Goal: Use online tool/utility: Utilize a website feature to perform a specific function

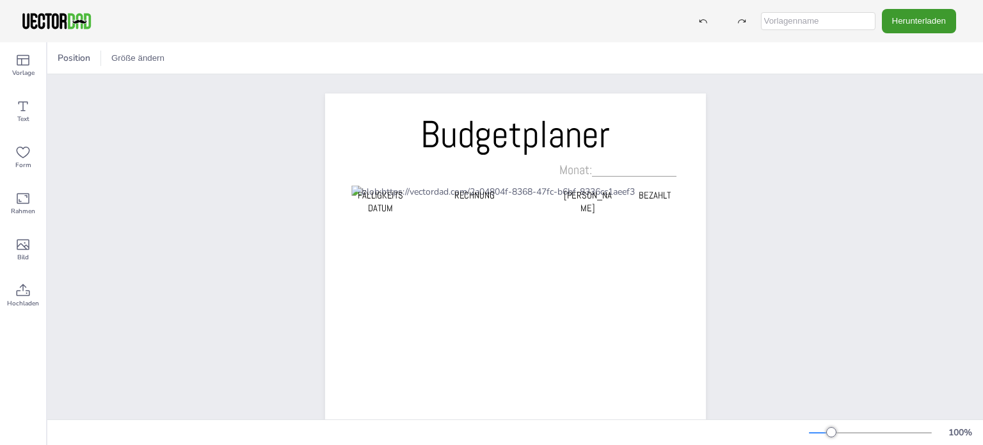
click at [970, 134] on div "Budgetplaner Fälligkeitsdatum RECHNUNG [PERSON_NAME] BEZAHLT Monat:____________" at bounding box center [515, 362] width 936 height 577
click at [144, 53] on font "Größe ändern" at bounding box center [137, 58] width 53 height 10
click at [138, 58] on font "A4 (8,25 Zoll x 11,75 Zoll)" at bounding box center [166, 59] width 106 height 12
click at [75, 64] on div "Position" at bounding box center [73, 58] width 43 height 20
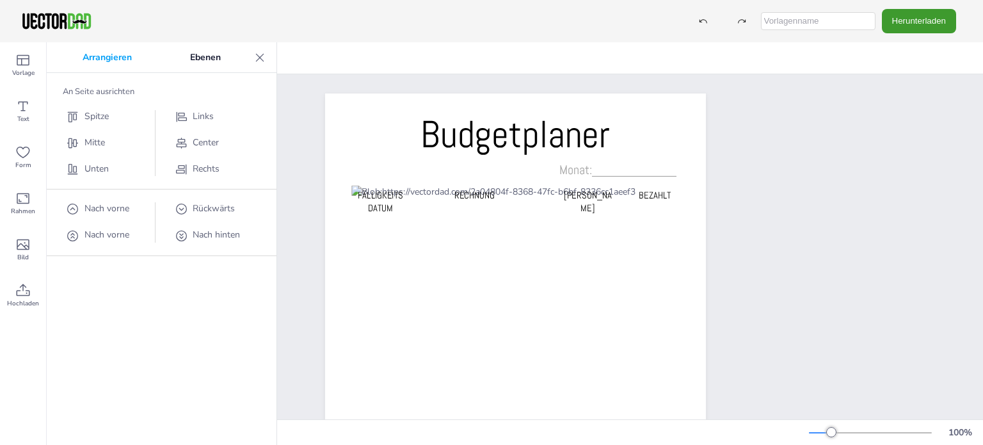
click at [259, 57] on icon at bounding box center [260, 57] width 8 height 8
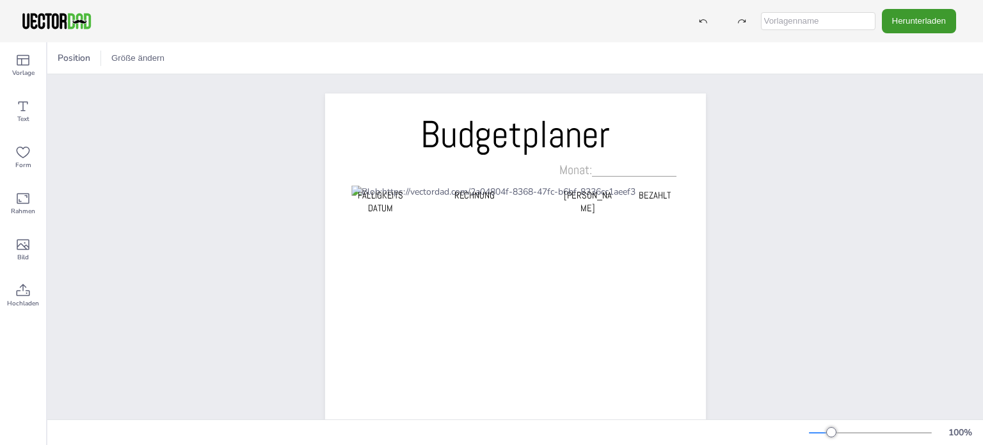
click at [830, 15] on input "text" at bounding box center [818, 21] width 115 height 18
type input "[PERSON_NAME]"
click at [927, 27] on button "Herunterladen" at bounding box center [919, 21] width 74 height 24
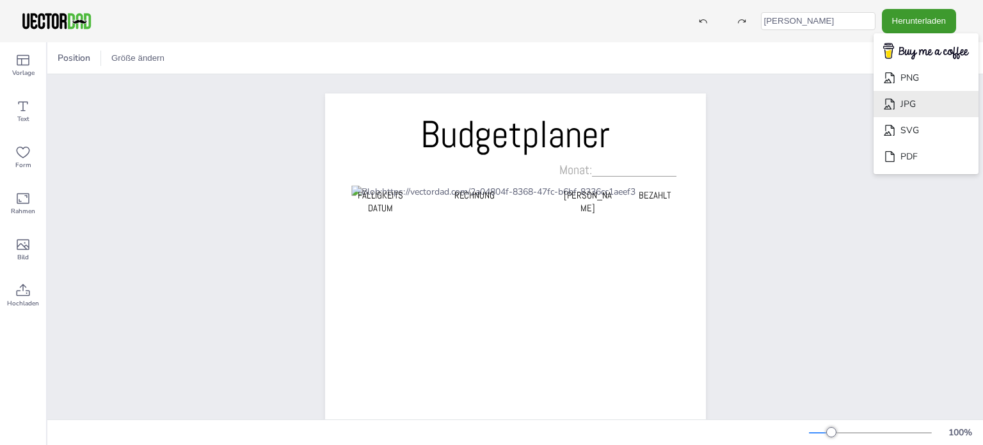
click at [913, 104] on font "JPG" at bounding box center [907, 104] width 15 height 12
